Goal: Check status: Check status

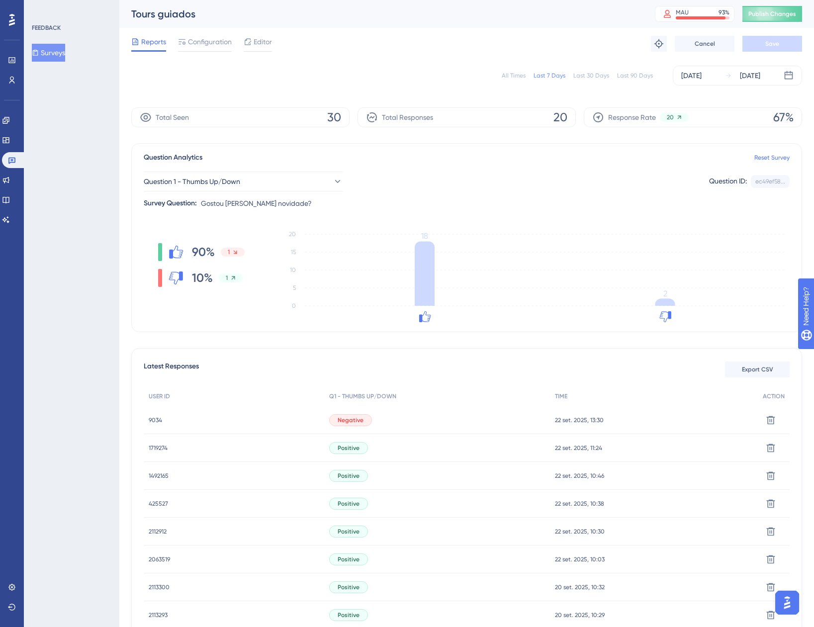
click at [155, 422] on span "9034" at bounding box center [155, 420] width 13 height 8
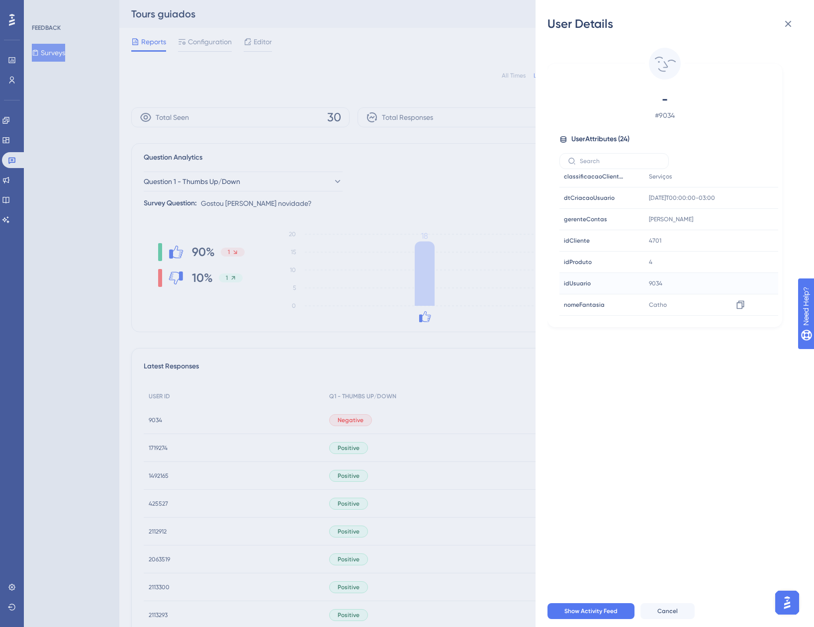
scroll to position [367, 0]
click at [792, 23] on icon at bounding box center [788, 24] width 12 height 12
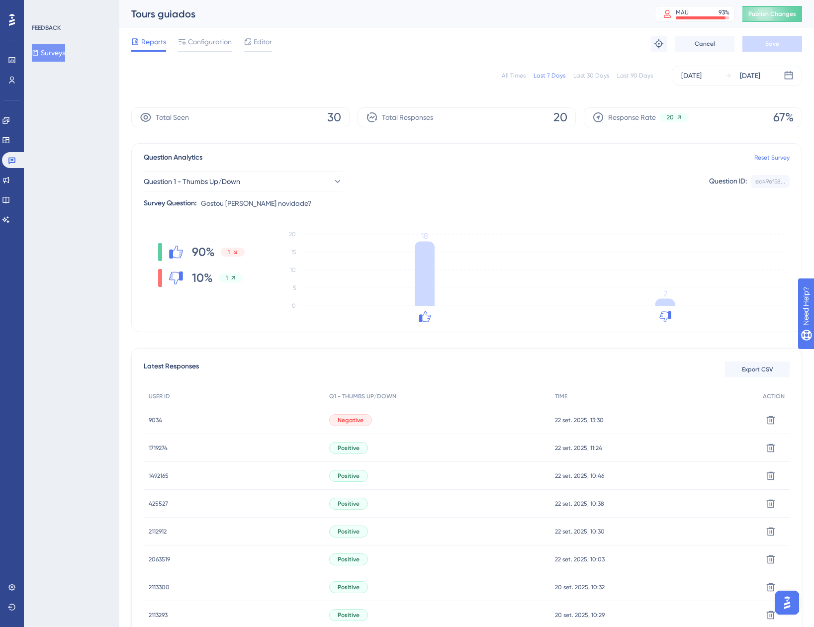
click at [522, 71] on div "All Times Last 7 Days Last 30 Days Last 90 Days [DATE] [DATE]" at bounding box center [466, 76] width 671 height 20
click at [518, 76] on div "All Times" at bounding box center [514, 76] width 24 height 8
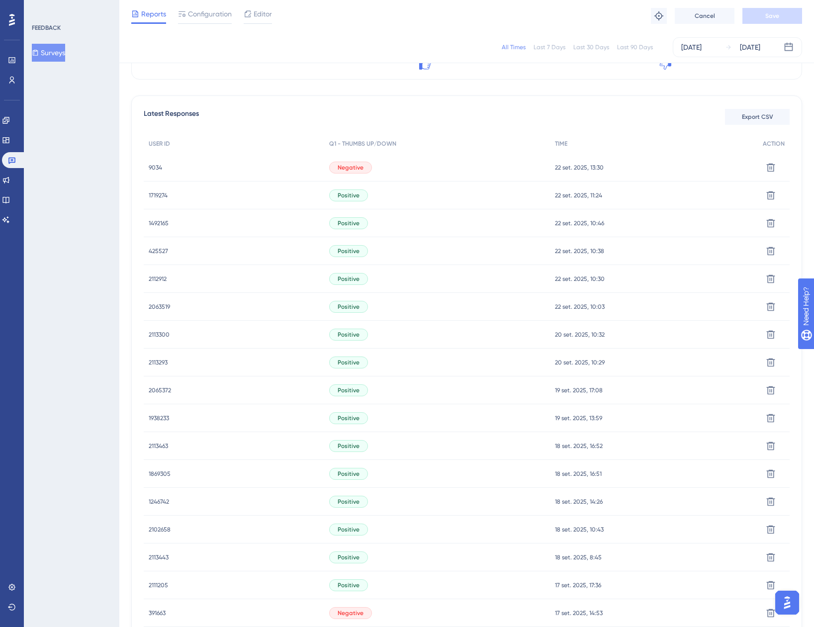
scroll to position [0, 0]
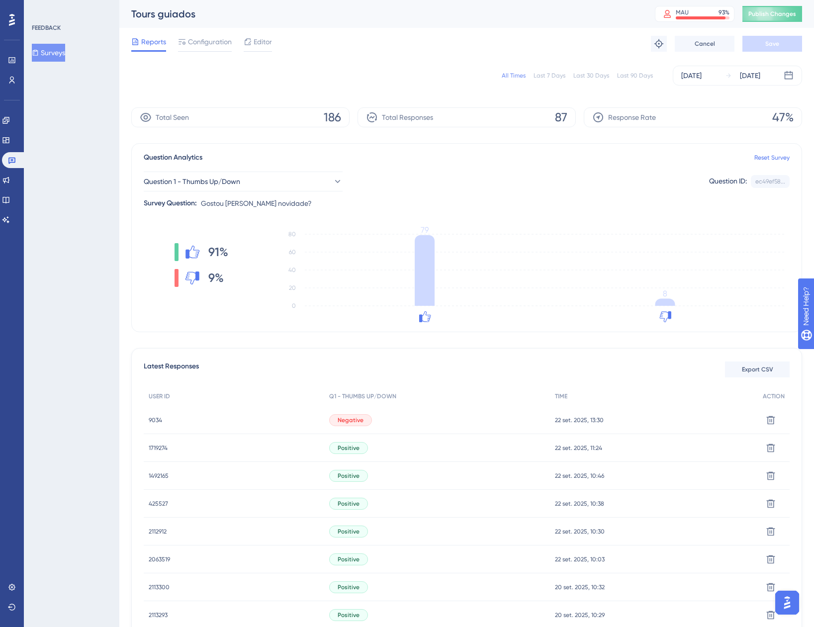
click at [555, 85] on div "All Times Last 7 Days Last 30 Days Last 90 Days [DATE] [DATE]" at bounding box center [466, 76] width 671 height 20
click at [551, 79] on div "Last 7 Days" at bounding box center [550, 76] width 32 height 8
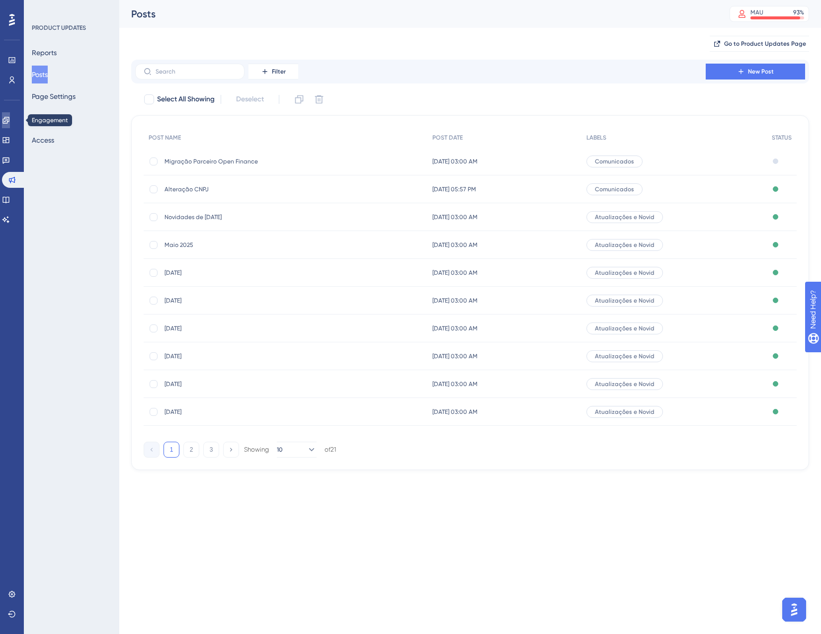
click at [10, 119] on icon at bounding box center [6, 120] width 8 height 8
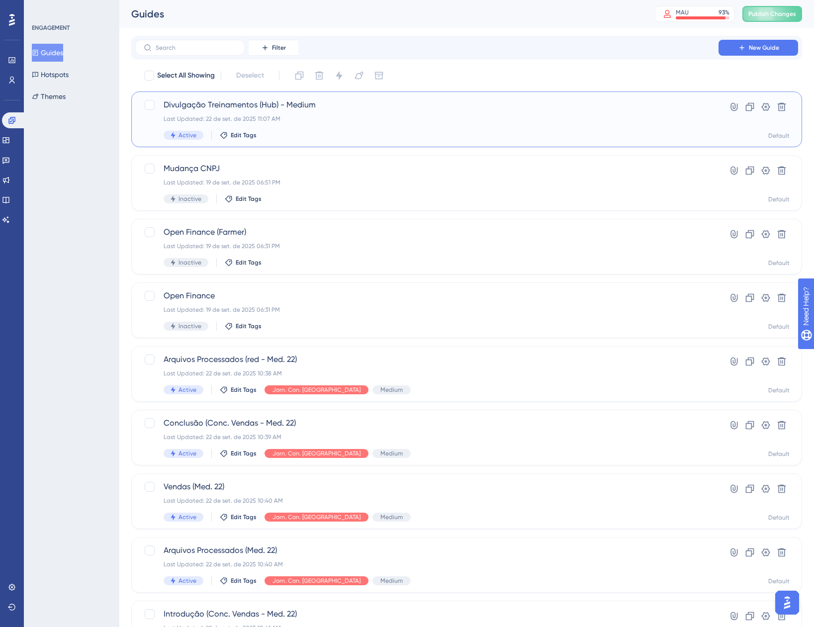
click at [388, 103] on span "Divulgação Treinamentos (Hub) - Medium" at bounding box center [427, 105] width 527 height 12
